Goal: Task Accomplishment & Management: Use online tool/utility

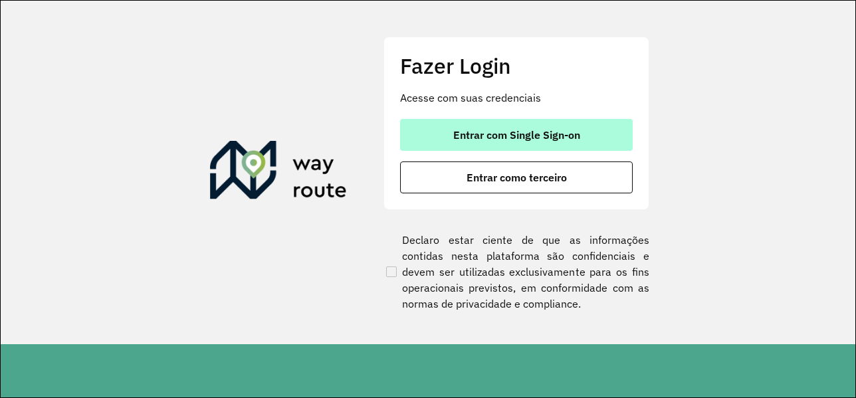
click at [468, 131] on span "Entrar com Single Sign-on" at bounding box center [516, 135] width 127 height 11
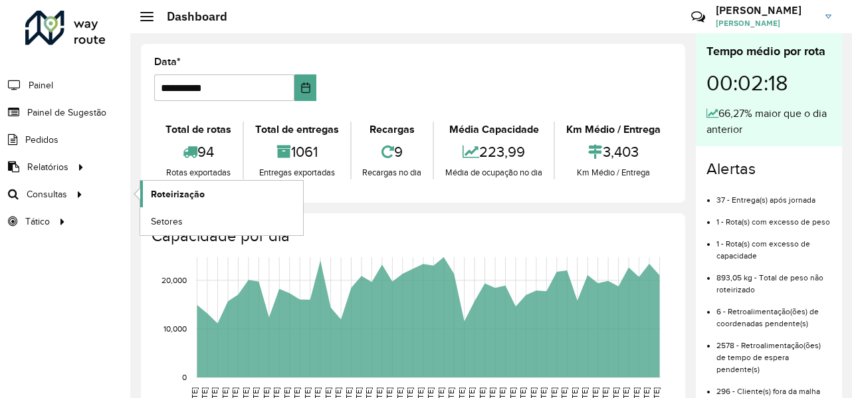
click at [159, 185] on link "Roteirização" at bounding box center [221, 194] width 163 height 27
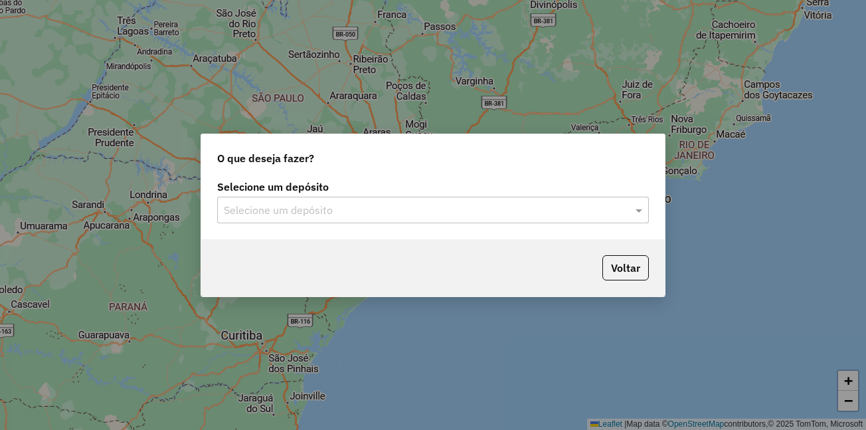
click at [522, 215] on input "text" at bounding box center [420, 211] width 392 height 16
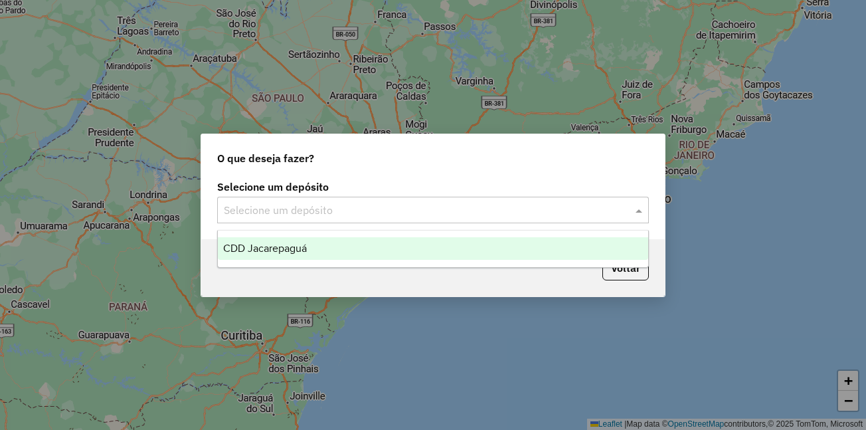
click at [258, 246] on span "CDD Jacarepaguá" at bounding box center [265, 248] width 84 height 11
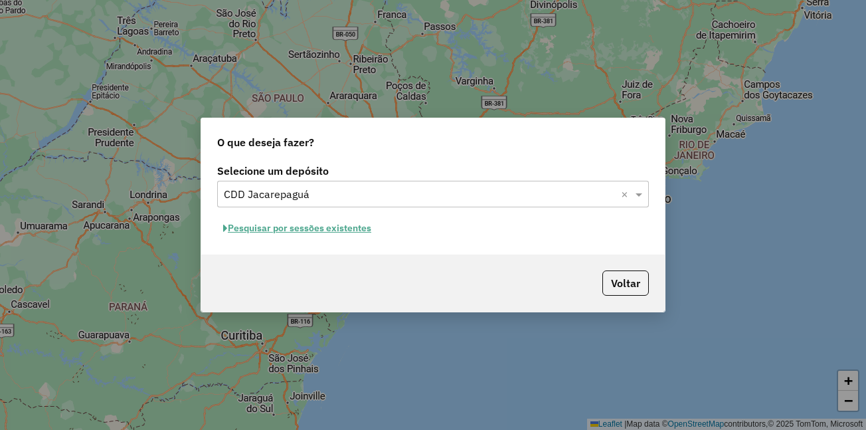
click at [354, 226] on button "Pesquisar por sessões existentes" at bounding box center [297, 228] width 160 height 21
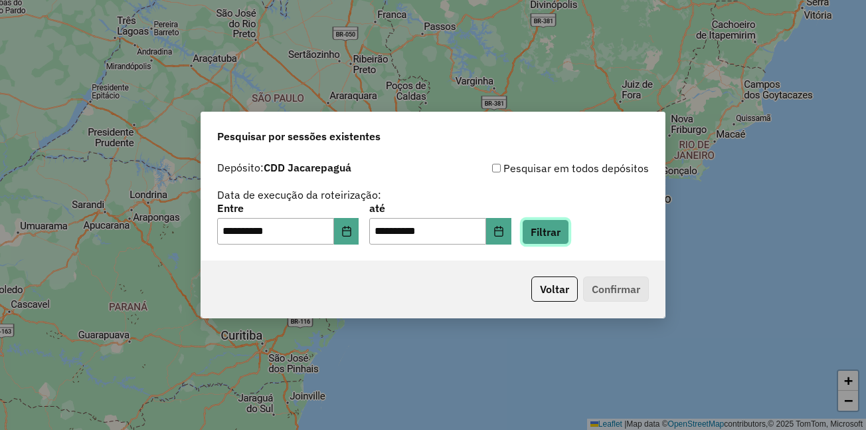
click at [553, 224] on button "Filtrar" at bounding box center [545, 231] width 47 height 25
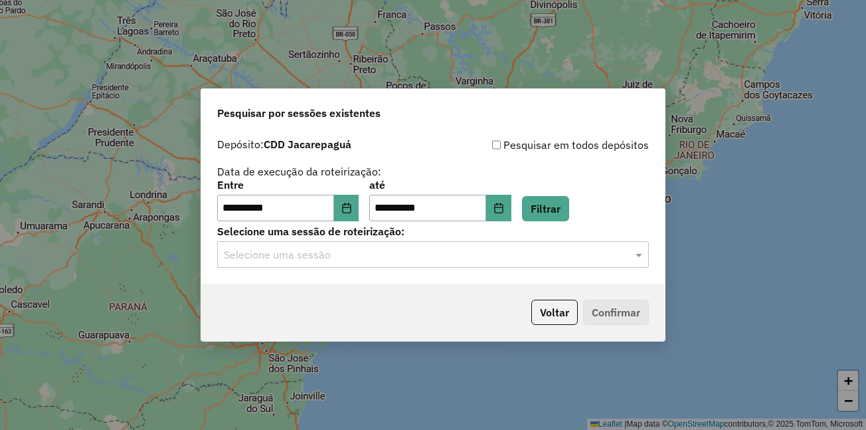
click at [563, 260] on input "text" at bounding box center [420, 255] width 392 height 16
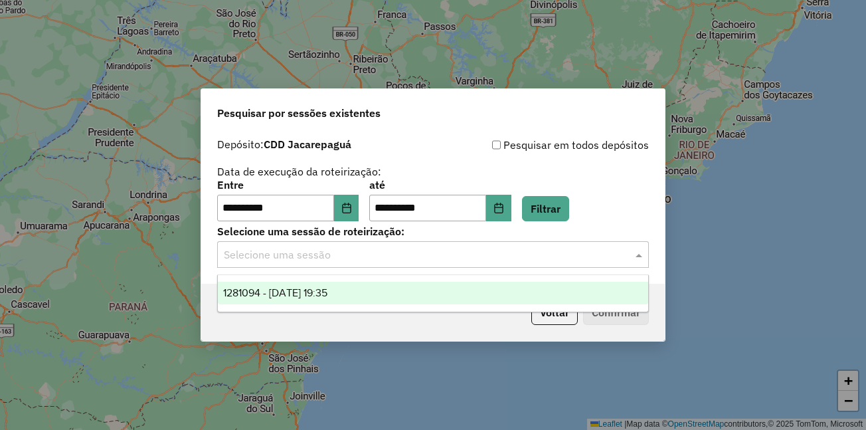
click at [398, 298] on div "1281094 - [DATE] 19:35" at bounding box center [433, 293] width 431 height 23
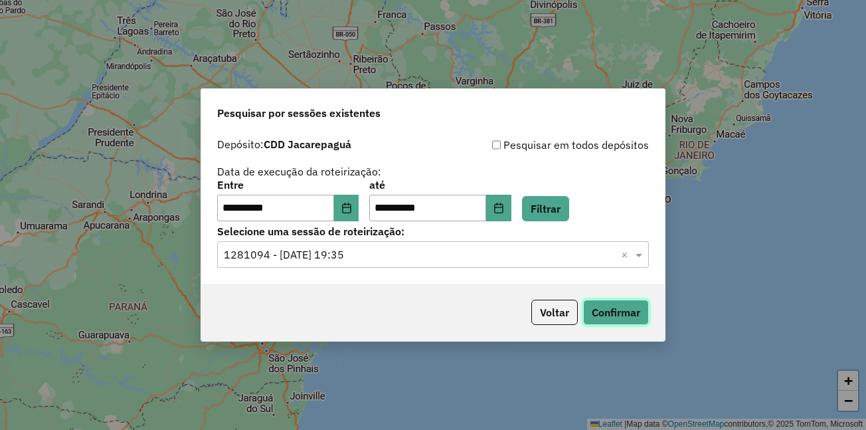
click at [610, 316] on button "Confirmar" at bounding box center [616, 312] width 66 height 25
click at [359, 217] on button "Choose Date" at bounding box center [346, 208] width 25 height 27
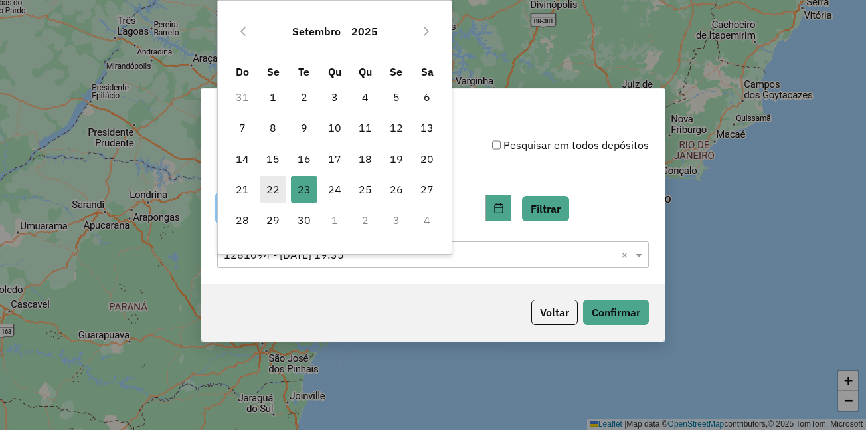
click at [273, 193] on span "22" at bounding box center [273, 189] width 27 height 27
type input "**********"
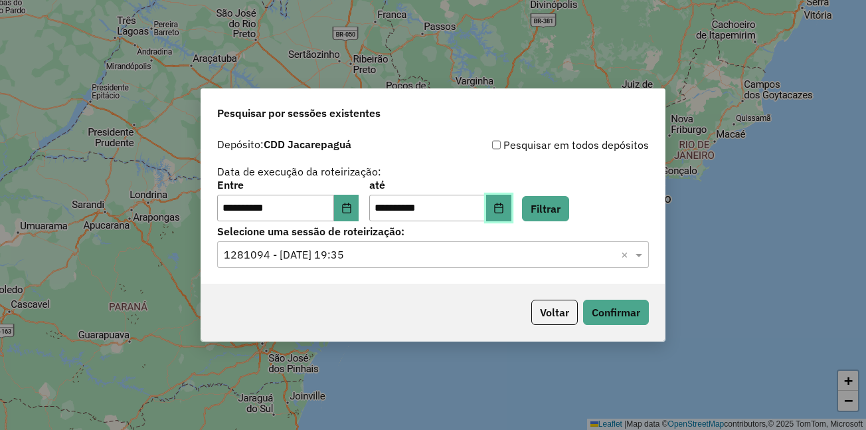
click at [512, 213] on button "Choose Date" at bounding box center [498, 208] width 25 height 27
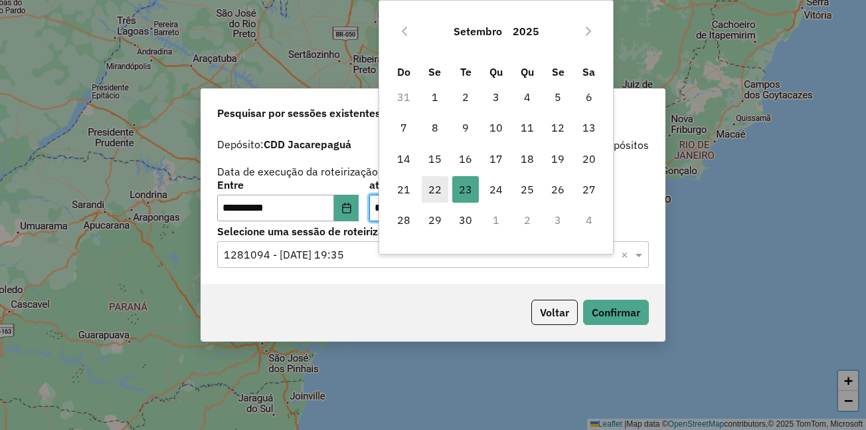
click at [429, 189] on span "22" at bounding box center [435, 189] width 27 height 27
type input "**********"
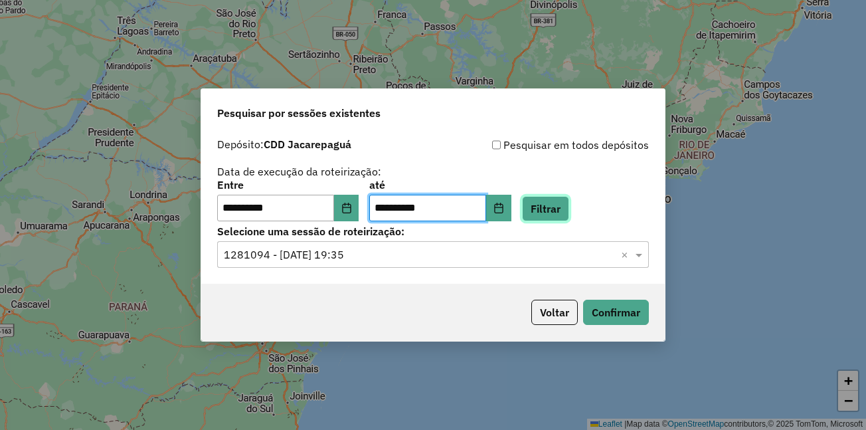
click at [569, 202] on button "Filtrar" at bounding box center [545, 208] width 47 height 25
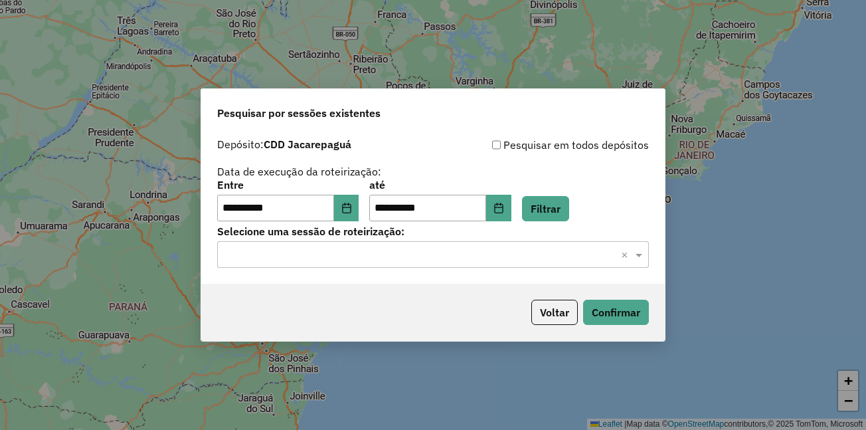
click at [452, 260] on input "text" at bounding box center [420, 255] width 392 height 16
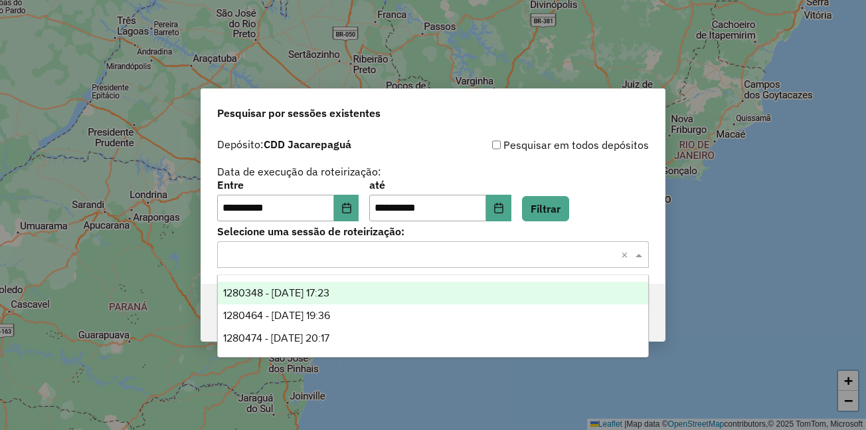
click at [359, 287] on div "1280348 - [DATE] 17:23" at bounding box center [433, 293] width 431 height 23
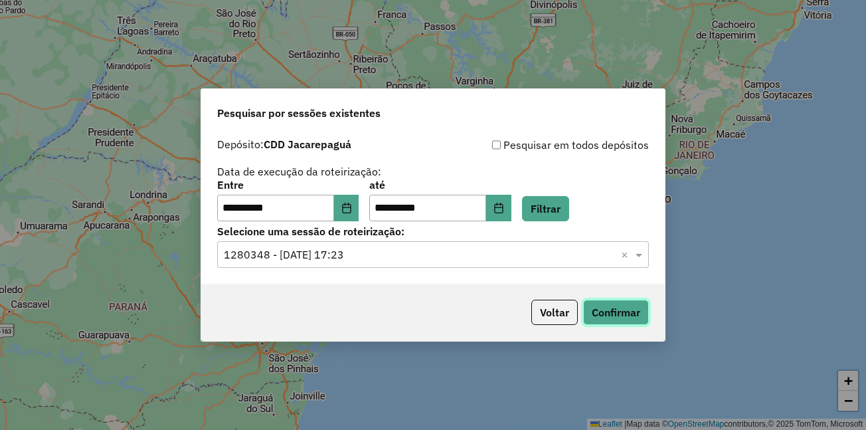
click at [595, 300] on button "Confirmar" at bounding box center [616, 312] width 66 height 25
click at [394, 257] on input "text" at bounding box center [420, 255] width 392 height 16
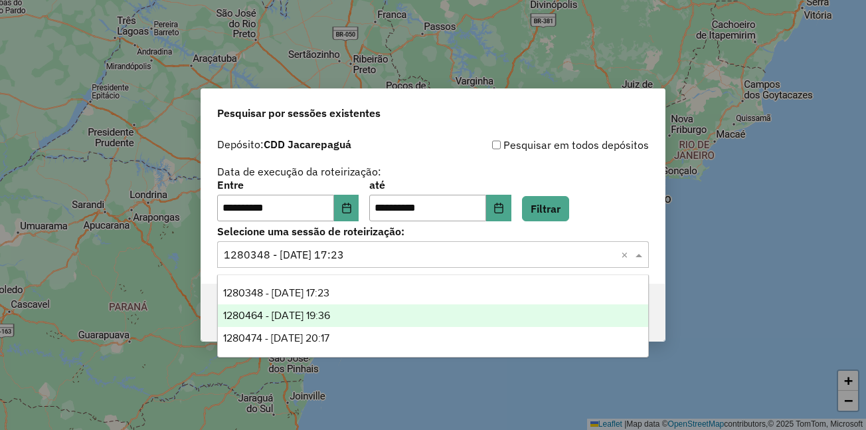
click at [330, 316] on span "1280464 - [DATE] 19:36" at bounding box center [276, 315] width 107 height 11
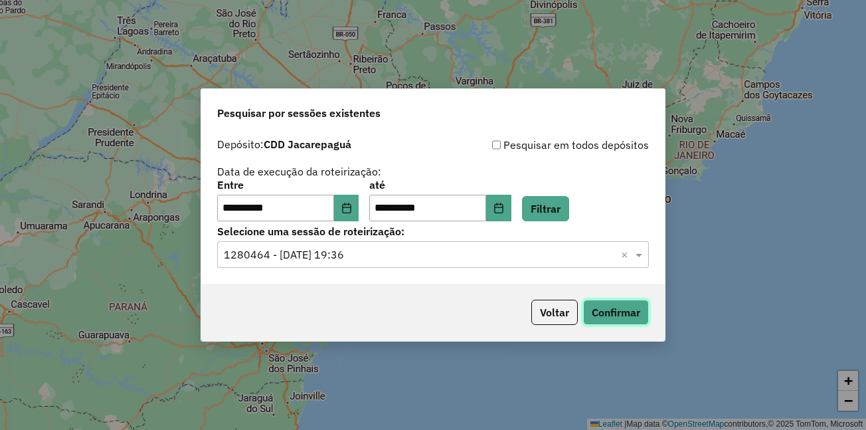
click at [608, 306] on button "Confirmar" at bounding box center [616, 312] width 66 height 25
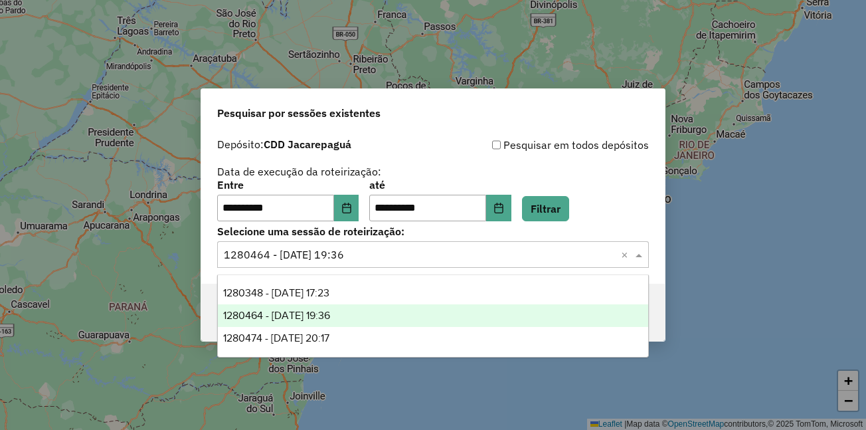
click at [382, 251] on input "text" at bounding box center [420, 255] width 392 height 16
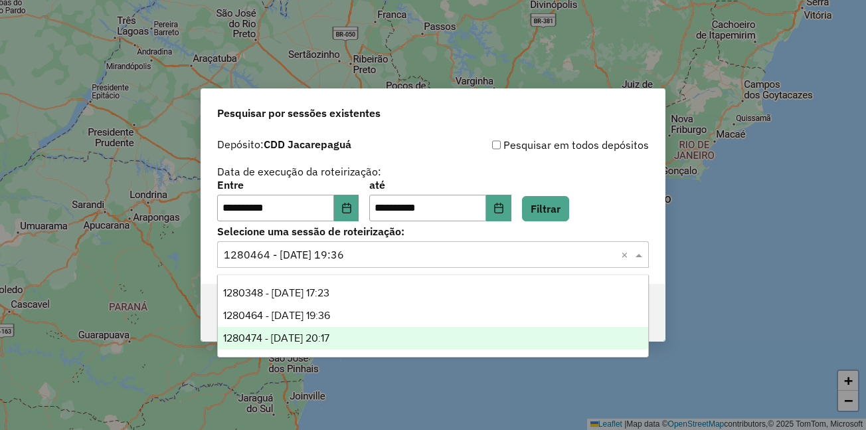
click at [330, 336] on span "1280474 - [DATE] 20:17" at bounding box center [276, 337] width 106 height 11
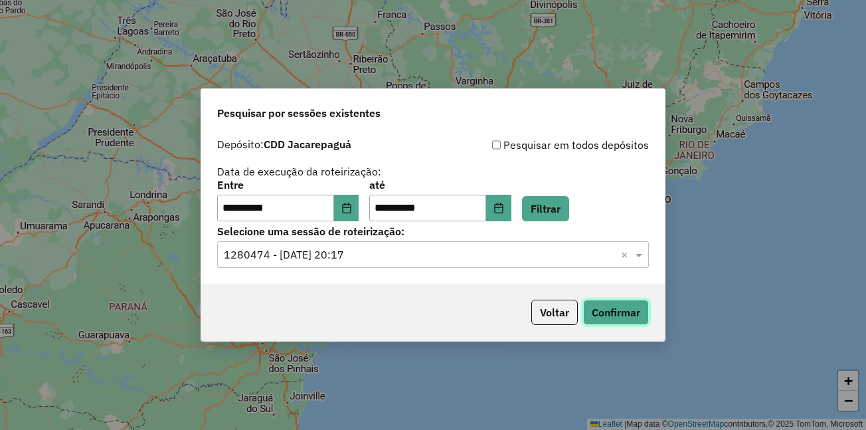
click at [605, 300] on p-footer "Voltar Confirmar" at bounding box center [587, 312] width 123 height 25
click at [605, 316] on button "Confirmar" at bounding box center [616, 312] width 66 height 25
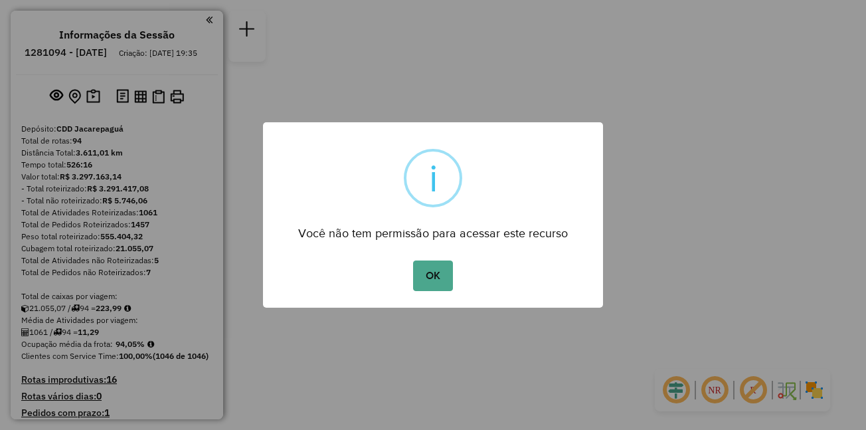
click at [413, 260] on button "OK" at bounding box center [432, 275] width 39 height 31
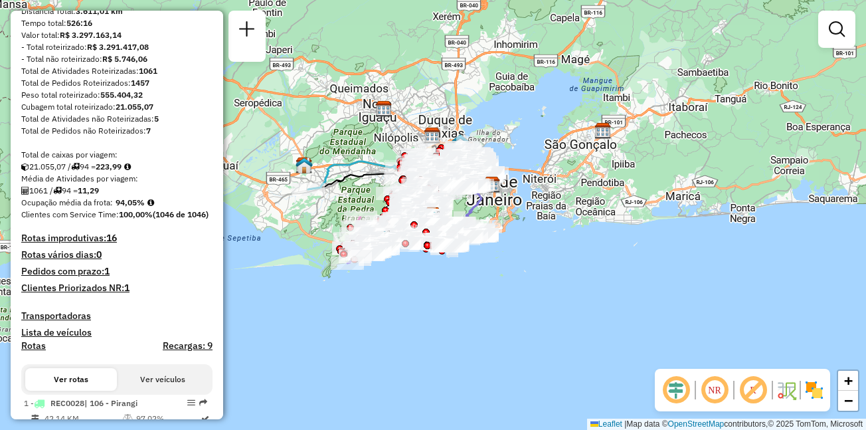
scroll to position [9, 0]
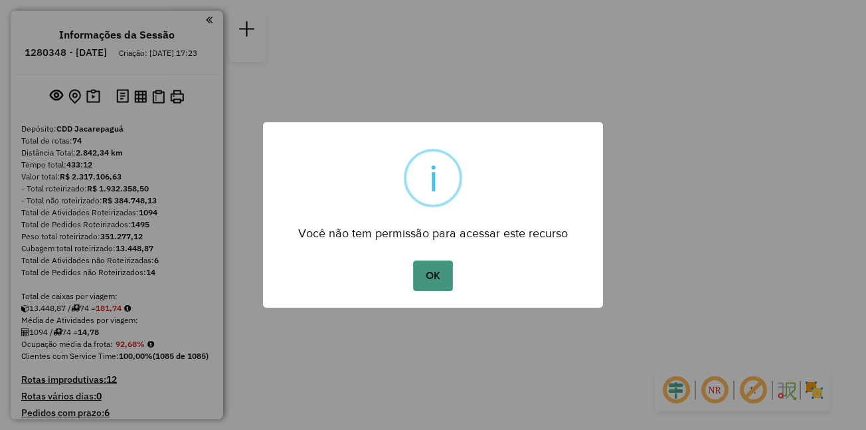
click at [443, 286] on button "OK" at bounding box center [432, 275] width 39 height 31
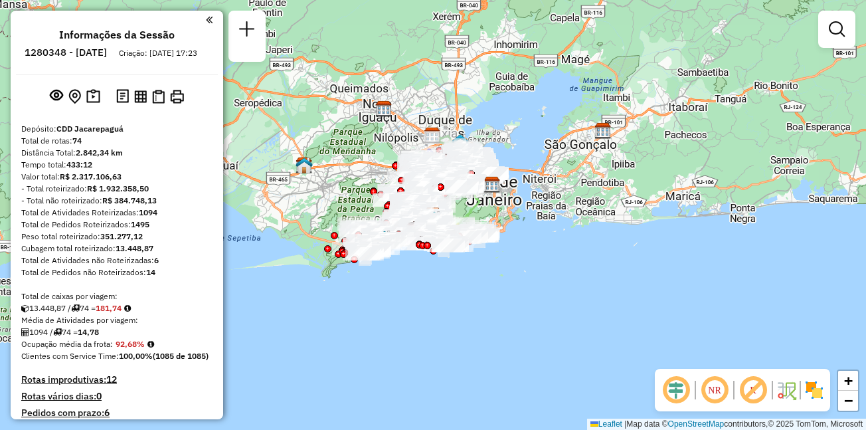
scroll to position [3980, 0]
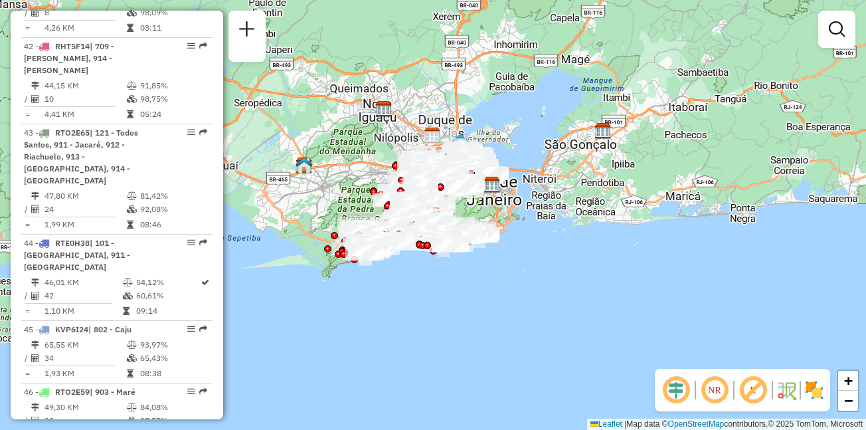
select select "**********"
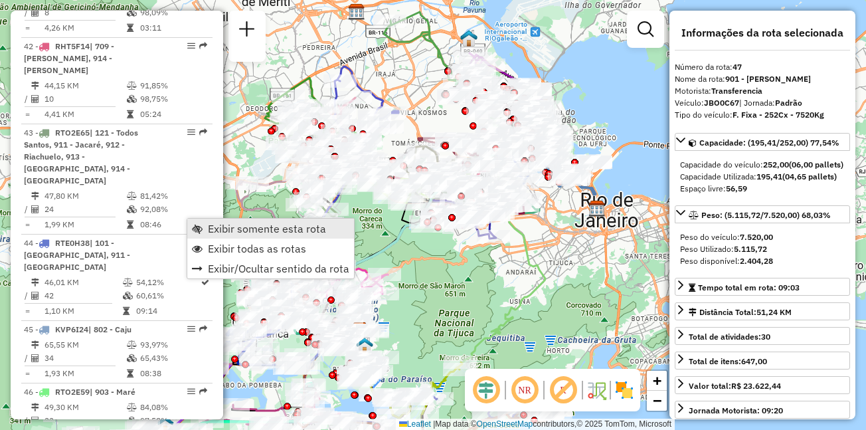
click at [258, 220] on link "Exibir somente esta rota" at bounding box center [270, 229] width 167 height 20
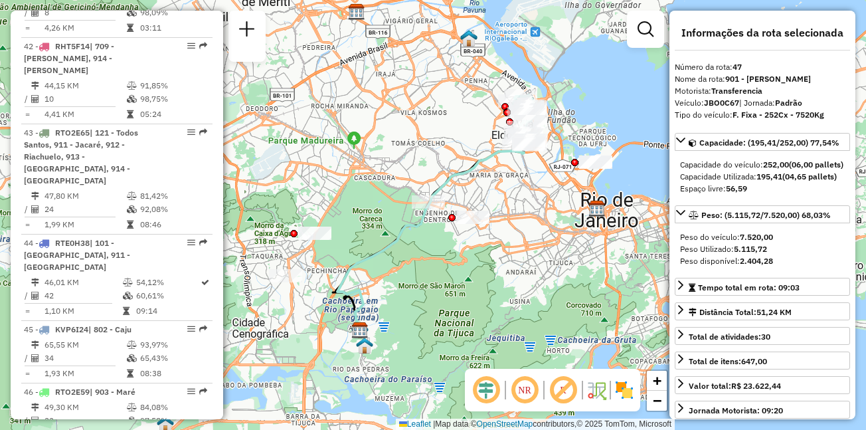
click at [254, 232] on div "Janela de atendimento Grade de atendimento Capacidade Transportadoras Veículos …" at bounding box center [433, 215] width 866 height 430
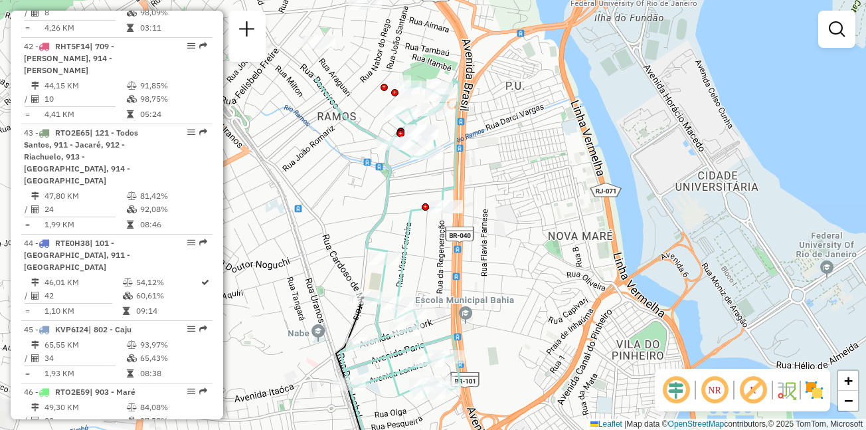
drag, startPoint x: 441, startPoint y: 172, endPoint x: 492, endPoint y: 215, distance: 67.0
click at [494, 220] on div "Janela de atendimento Grade de atendimento Capacidade Transportadoras Veículos …" at bounding box center [433, 215] width 866 height 430
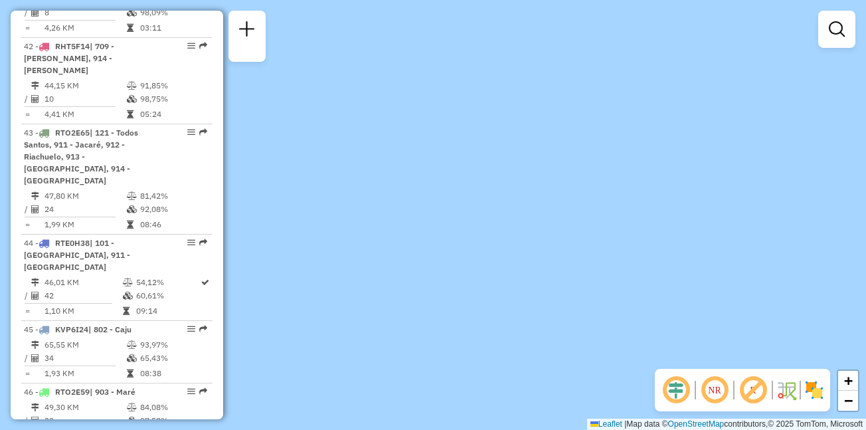
click at [498, 204] on div "Janela de atendimento Grade de atendimento Capacidade Transportadoras Veículos …" at bounding box center [433, 215] width 866 height 430
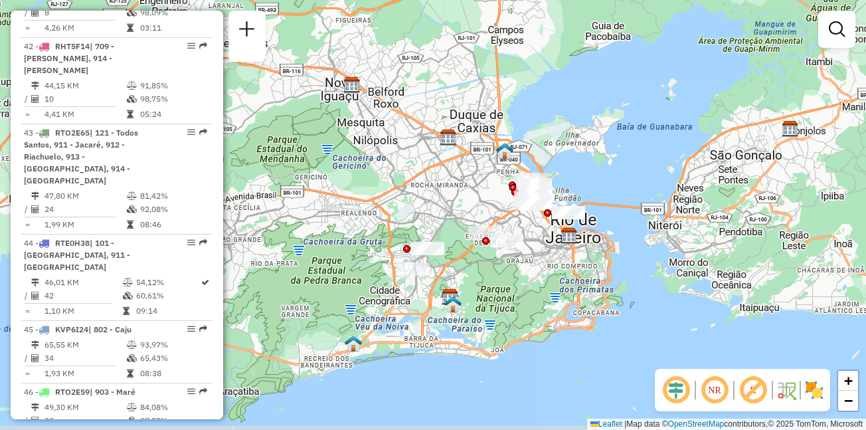
drag, startPoint x: 478, startPoint y: 317, endPoint x: 486, endPoint y: 202, distance: 115.2
click at [490, 0] on html "Aguarde... Pop-up bloqueado! Seu navegador bloqueou automáticamente a abertura …" at bounding box center [433, 215] width 866 height 430
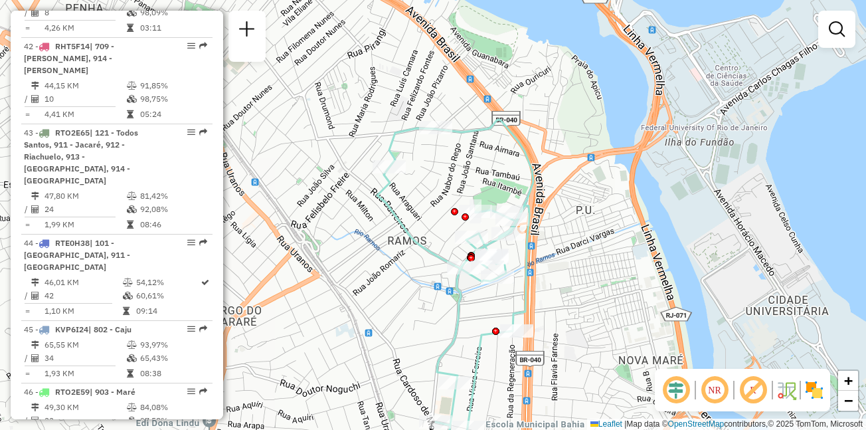
drag, startPoint x: 447, startPoint y: 200, endPoint x: 441, endPoint y: 343, distance: 143.0
click at [441, 343] on div "Janela de atendimento Grade de atendimento Capacidade Transportadoras Veículos …" at bounding box center [433, 215] width 866 height 430
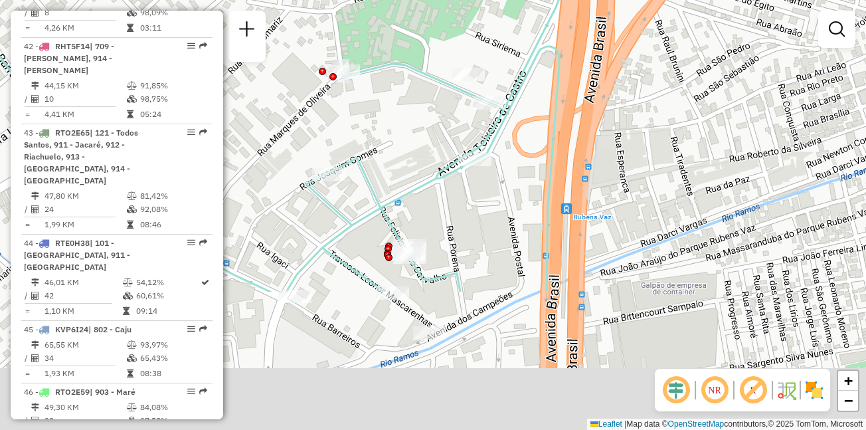
drag, startPoint x: 538, startPoint y: 300, endPoint x: 447, endPoint y: 117, distance: 205.0
click at [447, 117] on div "Rota 47 - Placa JBO0C67 55033858 - BAR DO JEAN Janela de atendimento Grade de a…" at bounding box center [433, 215] width 866 height 430
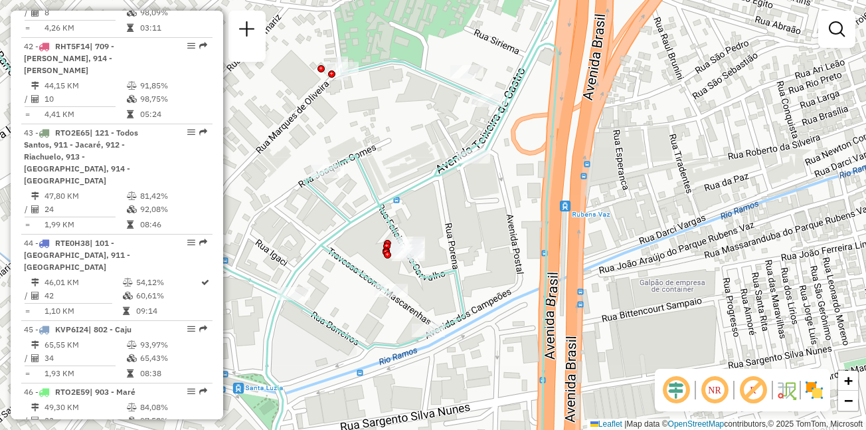
scroll to position [3979, 0]
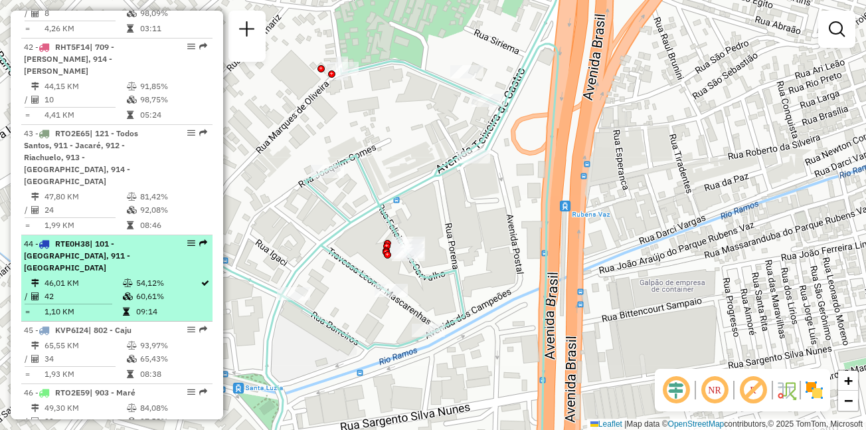
click at [187, 239] on em at bounding box center [191, 243] width 8 height 8
select select "**********"
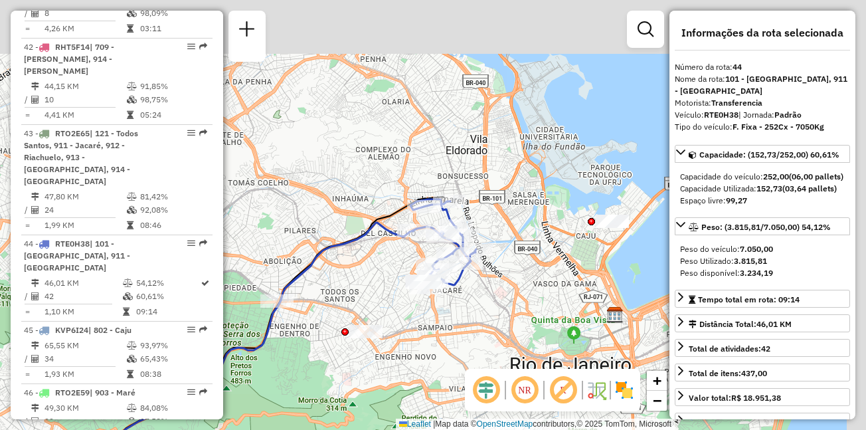
drag, startPoint x: 547, startPoint y: 83, endPoint x: 395, endPoint y: 251, distance: 226.7
click at [395, 251] on div "Janela de atendimento Grade de atendimento Capacidade Transportadoras Veículos …" at bounding box center [433, 215] width 866 height 430
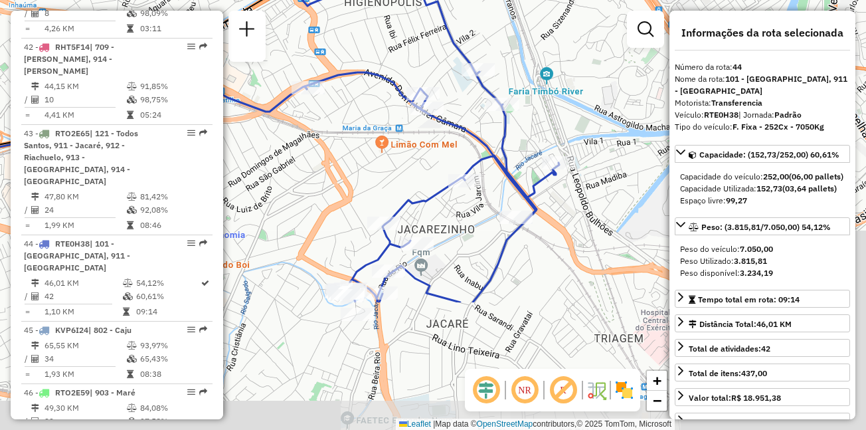
drag, startPoint x: 512, startPoint y: 313, endPoint x: 447, endPoint y: 143, distance: 181.9
click at [447, 143] on div "Janela de atendimento Grade de atendimento Capacidade Transportadoras Veículos …" at bounding box center [433, 215] width 866 height 430
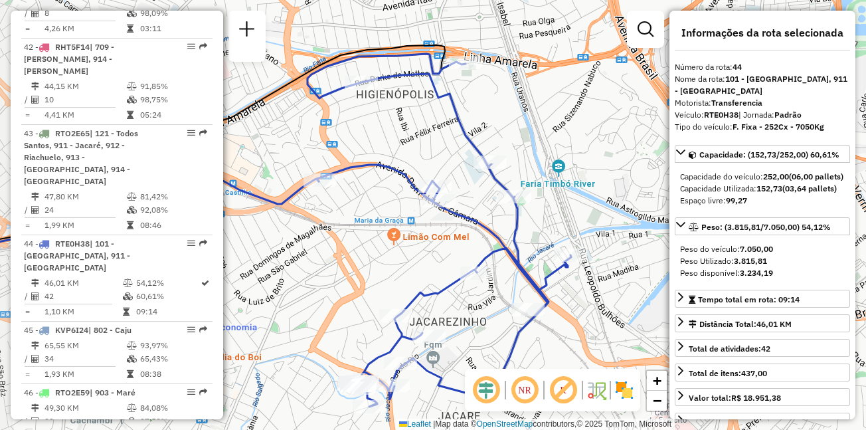
drag, startPoint x: 375, startPoint y: 112, endPoint x: 417, endPoint y: 140, distance: 49.9
click at [417, 140] on div "Janela de atendimento Grade de atendimento Capacidade Transportadoras Veículos …" at bounding box center [433, 215] width 866 height 430
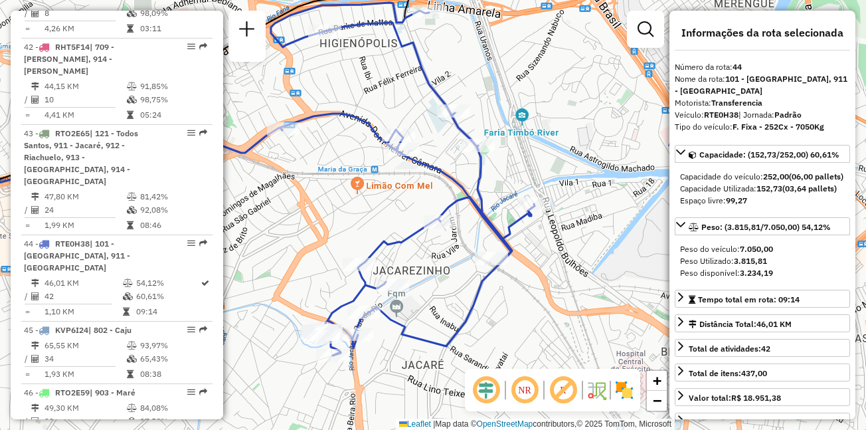
drag, startPoint x: 411, startPoint y: 209, endPoint x: 360, endPoint y: 159, distance: 71.4
click at [360, 159] on div "Janela de atendimento Grade de atendimento Capacidade Transportadoras Veículos …" at bounding box center [433, 215] width 866 height 430
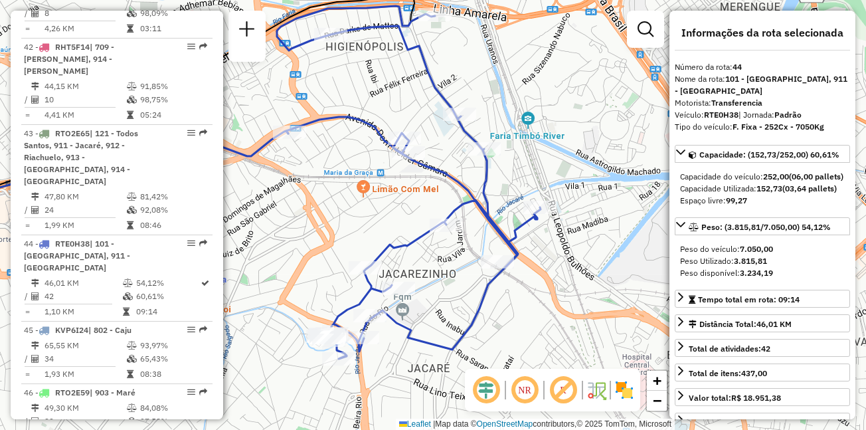
click at [270, 392] on div "Janela de atendimento Grade de atendimento Capacidade Transportadoras Veículos …" at bounding box center [433, 215] width 866 height 430
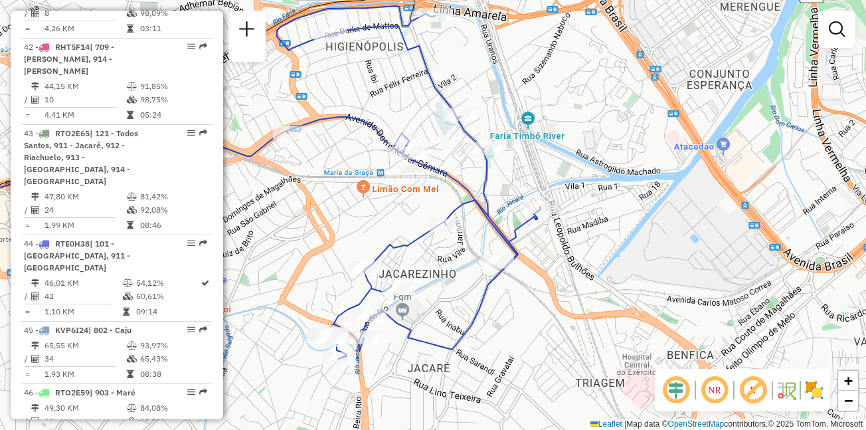
select select "**********"
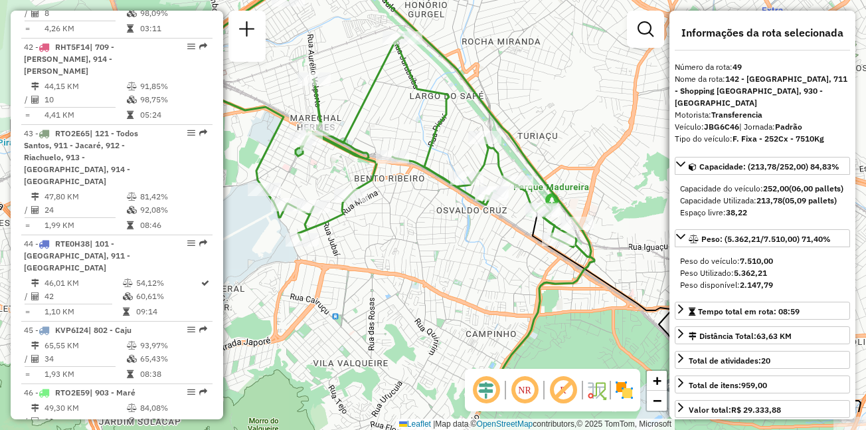
drag, startPoint x: 365, startPoint y: 132, endPoint x: 296, endPoint y: 72, distance: 91.3
click at [296, 72] on div "Janela de atendimento Grade de atendimento Capacidade Transportadoras Veículos …" at bounding box center [433, 215] width 866 height 430
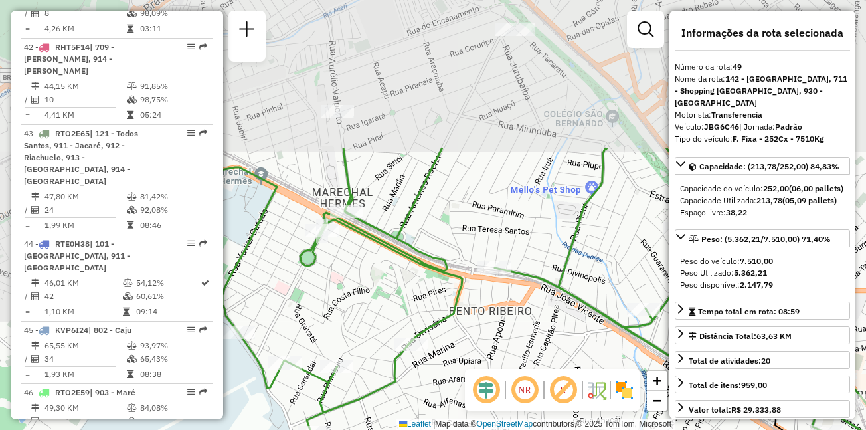
drag, startPoint x: 306, startPoint y: 94, endPoint x: 560, endPoint y: 293, distance: 322.3
click at [560, 293] on icon at bounding box center [529, 308] width 728 height 320
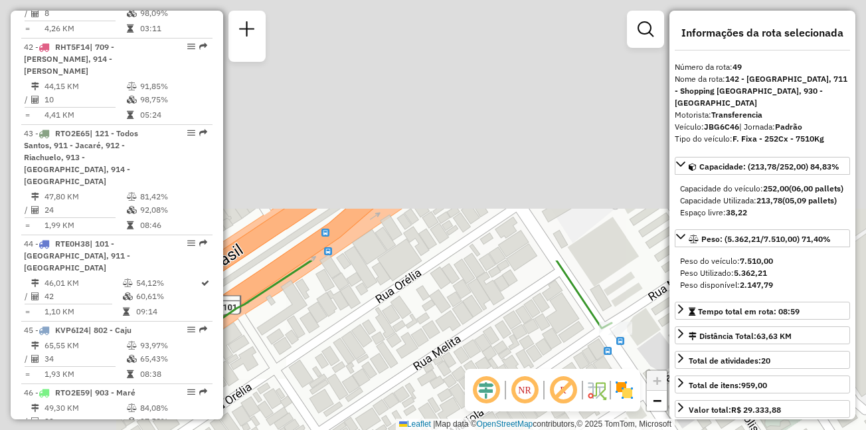
drag, startPoint x: 357, startPoint y: 91, endPoint x: 622, endPoint y: 410, distance: 414.7
click at [621, 415] on div "Janela de atendimento Grade de atendimento Capacidade Transportadoras Veículos …" at bounding box center [433, 215] width 866 height 430
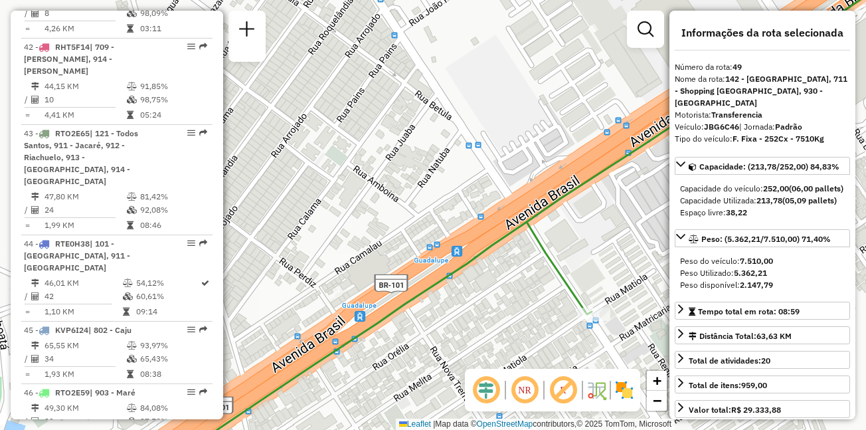
scroll to position [4525, 0]
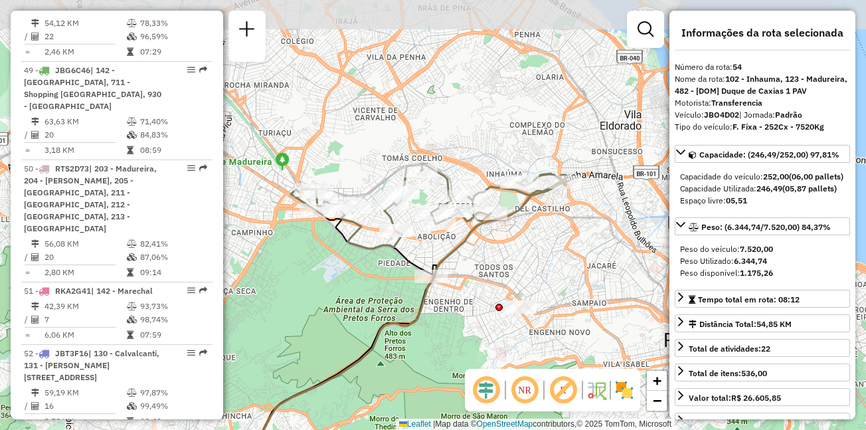
drag, startPoint x: 557, startPoint y: 108, endPoint x: 527, endPoint y: 260, distance: 155.9
click at [527, 260] on div "Janela de atendimento Grade de atendimento Capacidade Transportadoras Veículos …" at bounding box center [433, 215] width 866 height 430
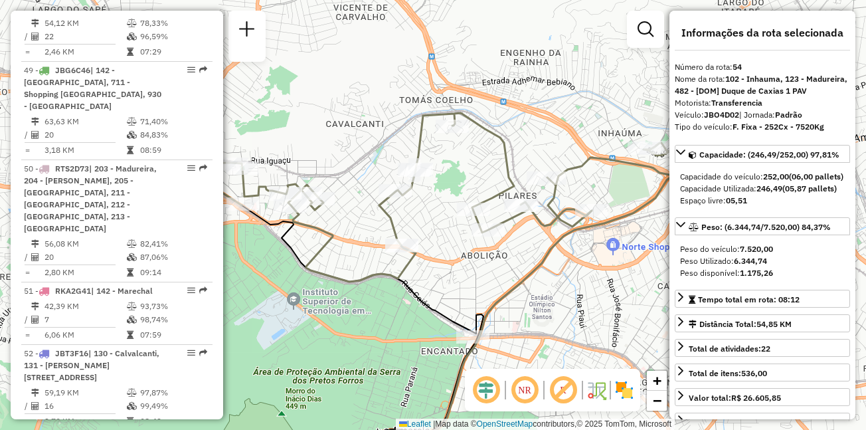
drag, startPoint x: 524, startPoint y: 282, endPoint x: 680, endPoint y: 264, distance: 157.2
click at [680, 264] on hb-router-mapa "Informações da Sessão 1280348 - 22/09/2025 Criação: 20/09/2025 17:23 Depósito: …" at bounding box center [433, 215] width 866 height 430
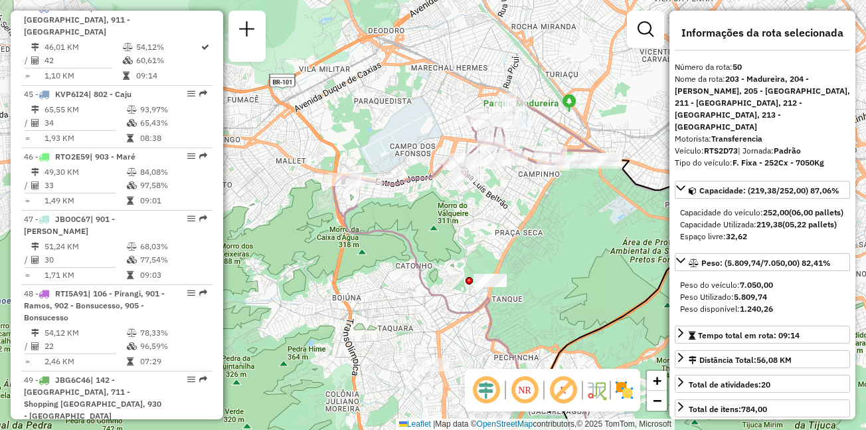
drag, startPoint x: 497, startPoint y: 209, endPoint x: 590, endPoint y: 294, distance: 126.0
click at [590, 294] on div "Janela de atendimento Grade de atendimento Capacidade Transportadoras Veículos …" at bounding box center [433, 215] width 866 height 430
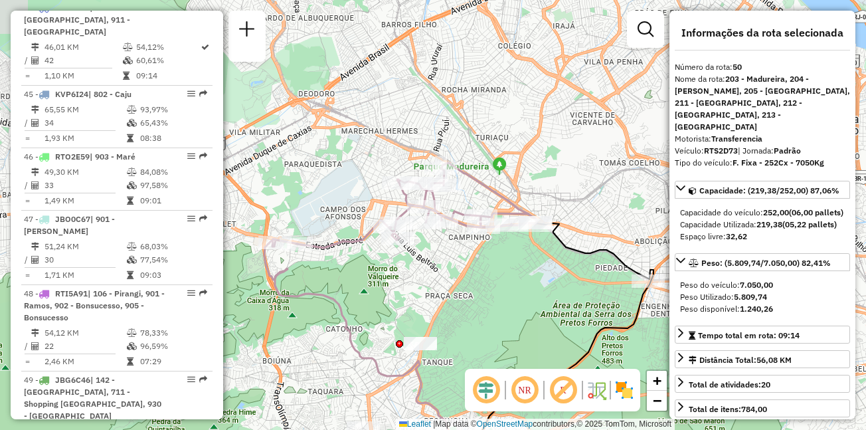
drag, startPoint x: 580, startPoint y: 189, endPoint x: 504, endPoint y: 276, distance: 116.3
click at [504, 276] on div "Janela de atendimento Grade de atendimento Capacidade Transportadoras Veículos …" at bounding box center [433, 215] width 866 height 430
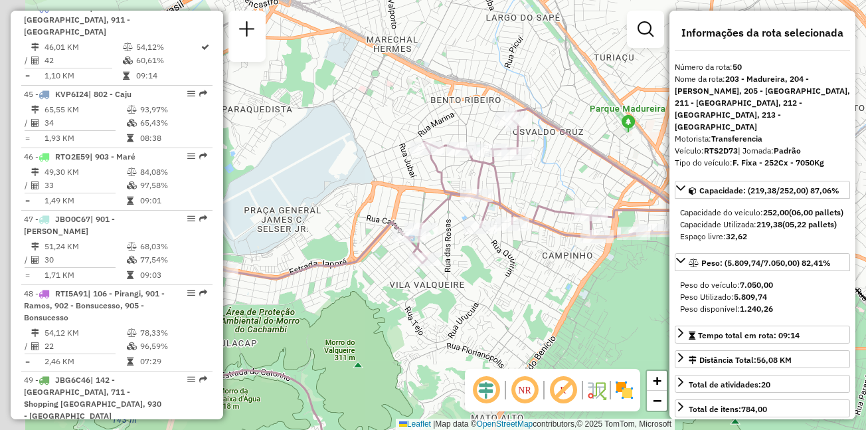
drag, startPoint x: 460, startPoint y: 249, endPoint x: 613, endPoint y: 251, distance: 152.8
click at [613, 251] on div "Janela de atendimento Grade de atendimento Capacidade Transportadoras Veículos …" at bounding box center [433, 215] width 866 height 430
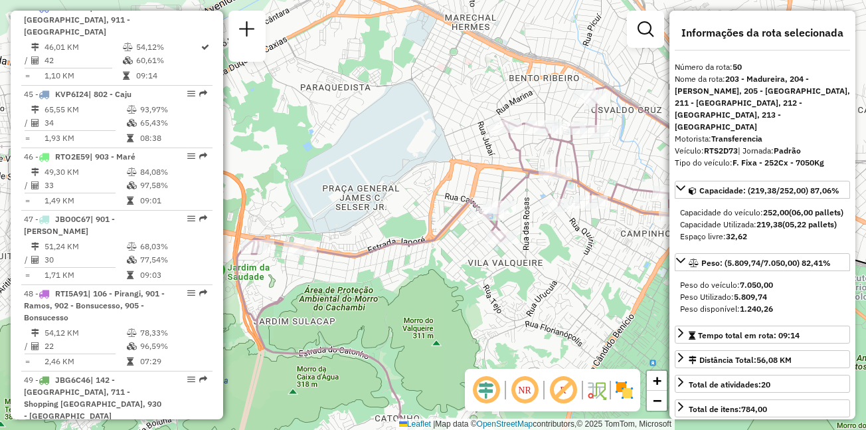
drag, startPoint x: 302, startPoint y: 365, endPoint x: 374, endPoint y: 344, distance: 75.0
click at [374, 344] on div "Janela de atendimento Grade de atendimento Capacidade Transportadoras Veículos …" at bounding box center [433, 215] width 866 height 430
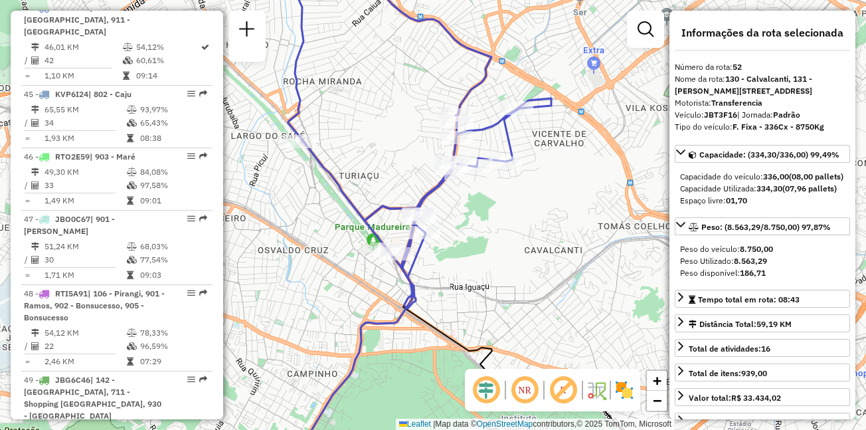
scroll to position [6126, 0]
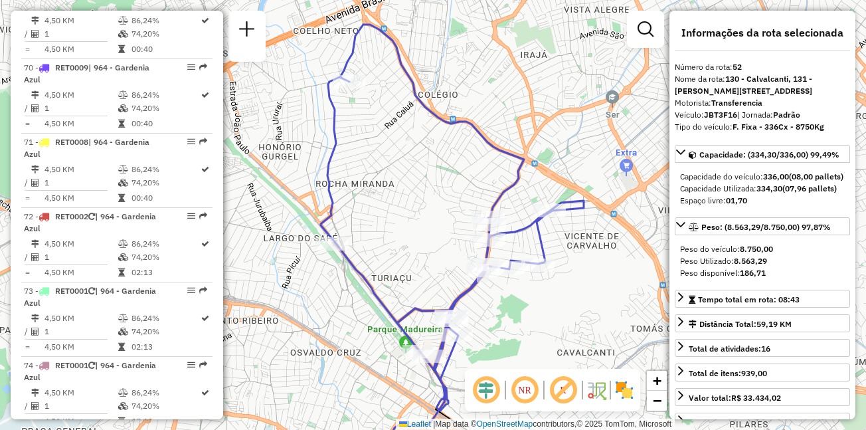
drag, startPoint x: 413, startPoint y: 179, endPoint x: 419, endPoint y: 240, distance: 60.8
click at [419, 240] on div "Janela de atendimento Grade de atendimento Capacidade Transportadoras Veículos …" at bounding box center [433, 215] width 866 height 430
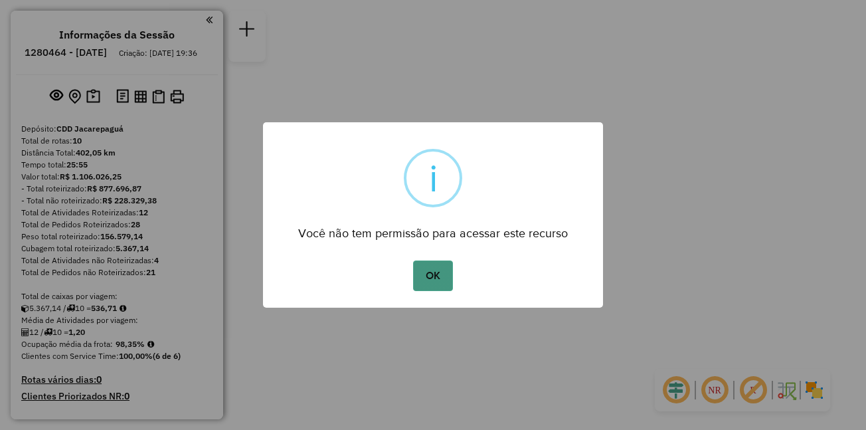
click at [432, 284] on button "OK" at bounding box center [432, 275] width 39 height 31
click at [439, 277] on button "OK" at bounding box center [432, 275] width 39 height 31
